Goal: Use online tool/utility

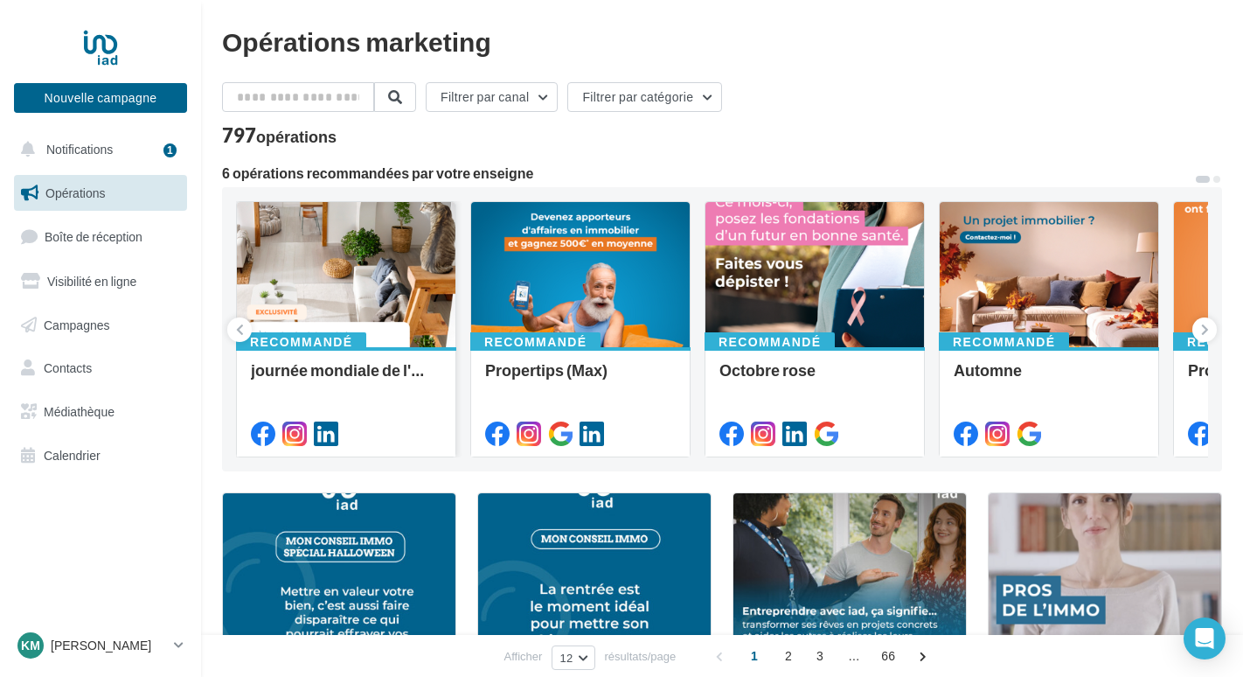
click at [346, 272] on div at bounding box center [346, 275] width 219 height 147
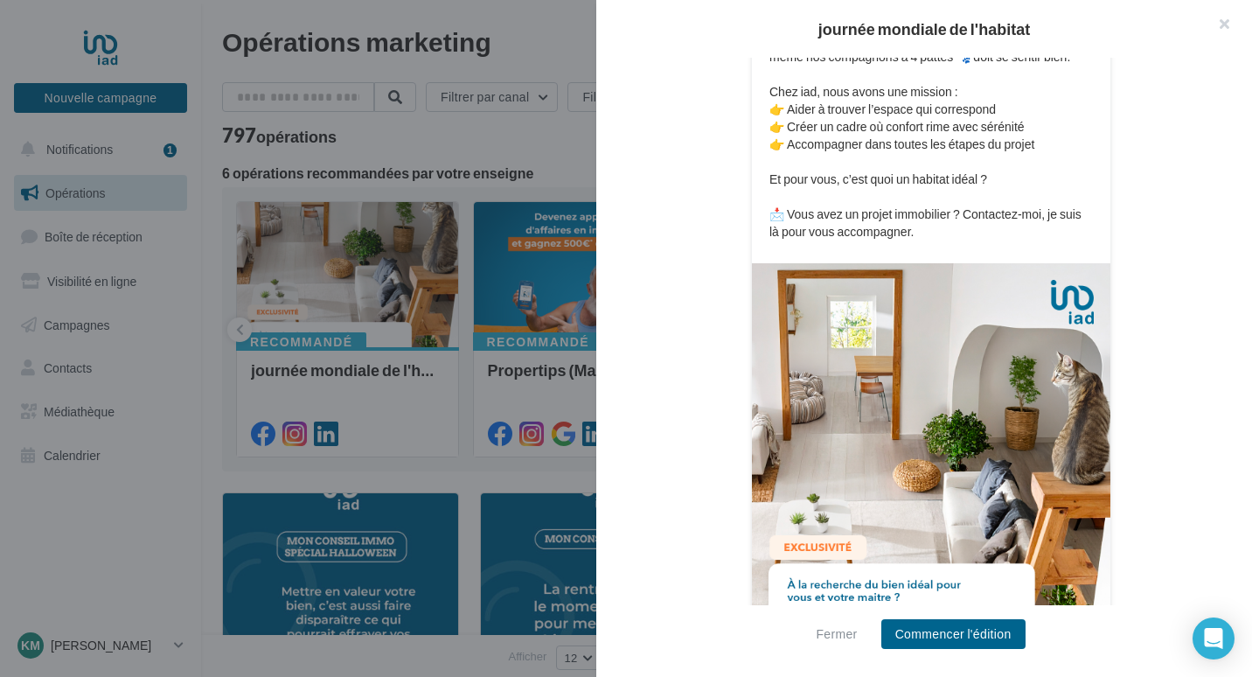
scroll to position [437, 0]
click at [977, 628] on button "Commencer l'édition" at bounding box center [953, 634] width 144 height 30
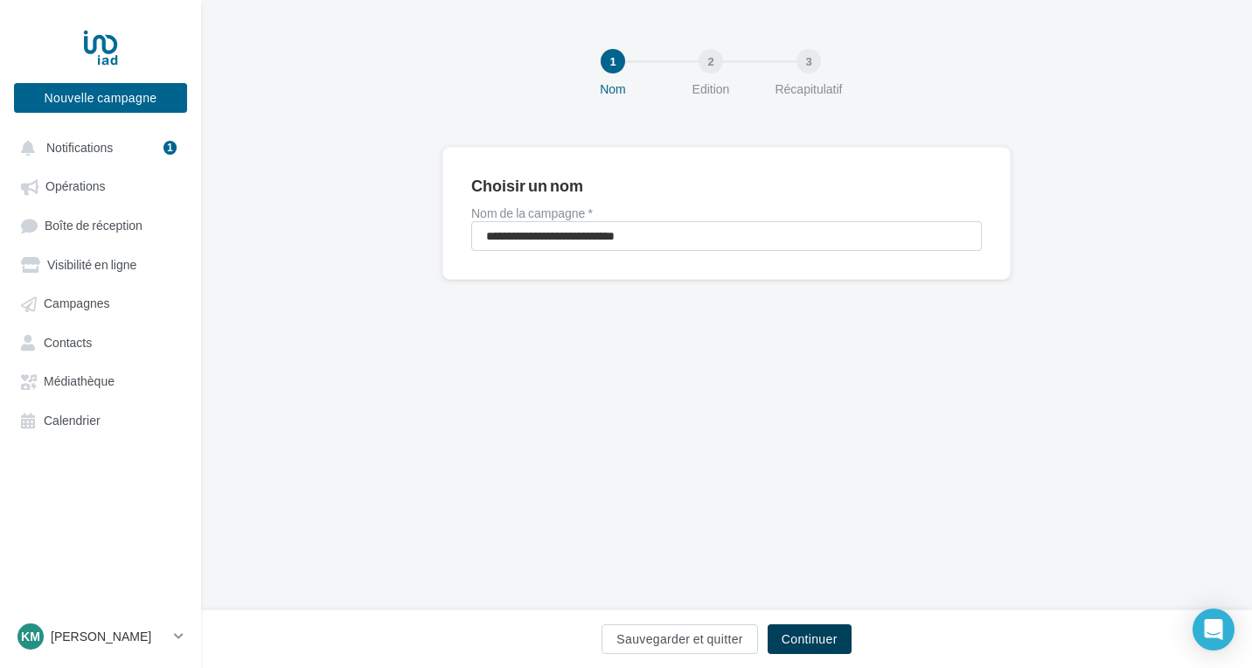
click at [843, 645] on button "Continuer" at bounding box center [810, 639] width 84 height 30
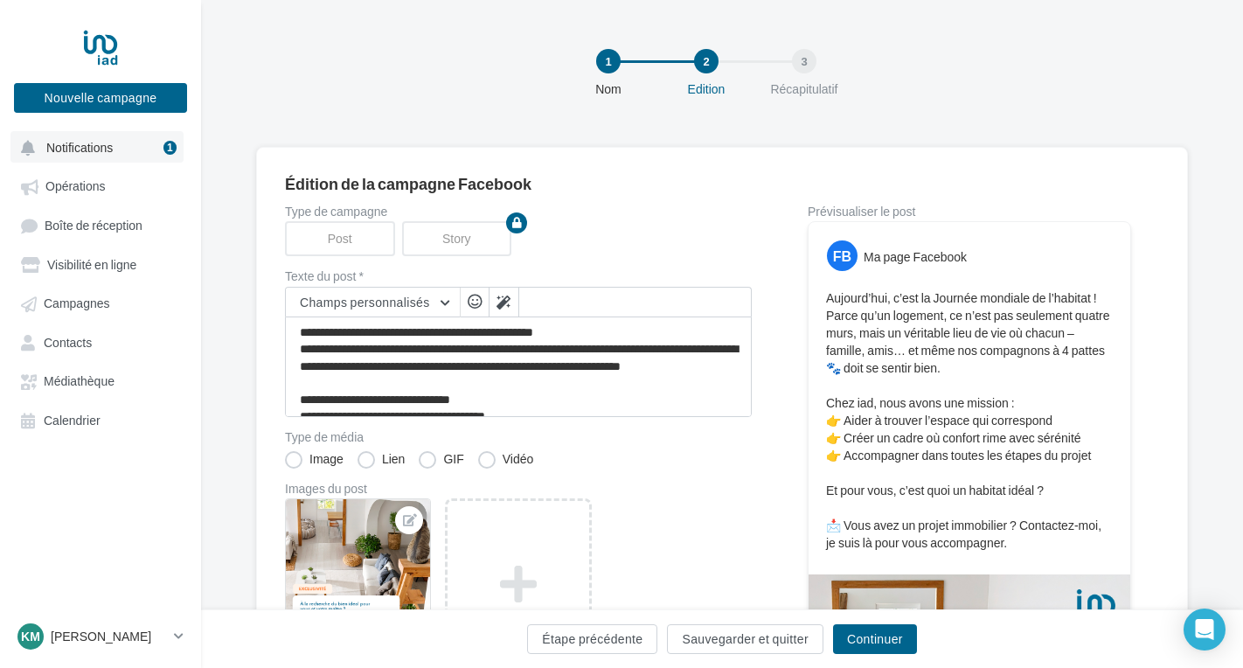
click at [100, 143] on span "Notifications" at bounding box center [79, 147] width 66 height 15
